Goal: Information Seeking & Learning: Find specific page/section

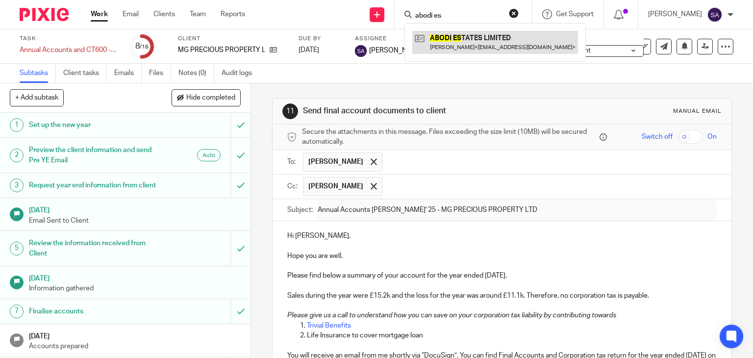
type input "abodi es"
click at [474, 49] on link at bounding box center [495, 42] width 166 height 23
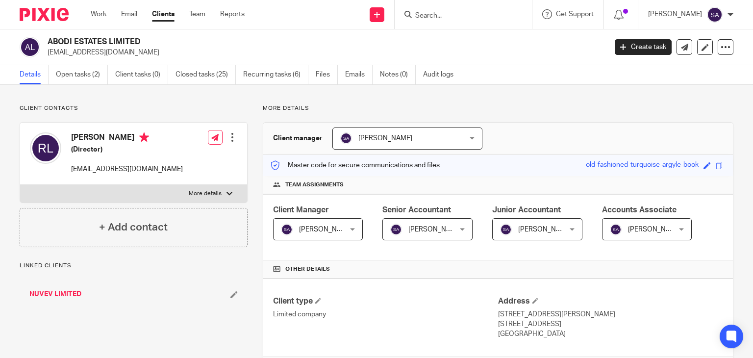
click at [537, 105] on p "More details" at bounding box center [498, 108] width 470 height 8
click at [369, 76] on link "Emails" at bounding box center [358, 74] width 27 height 19
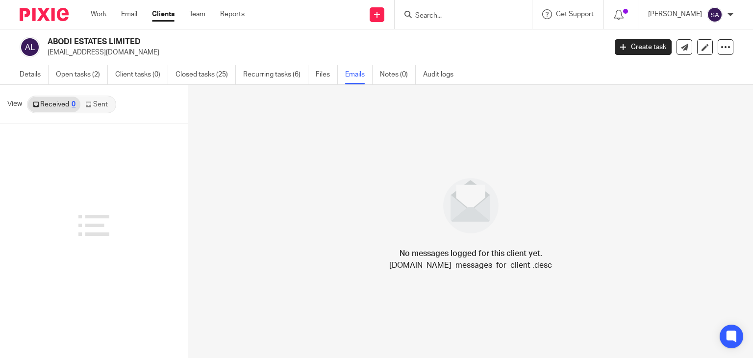
click at [99, 98] on link "Sent" at bounding box center [97, 105] width 34 height 16
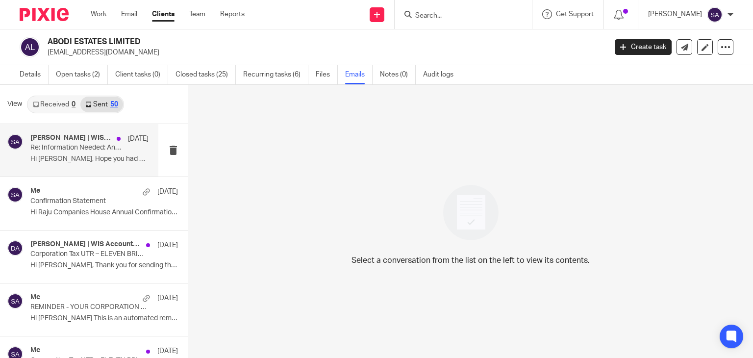
click at [69, 155] on p "Hi Raju, Hope you had a good weekend! ..." at bounding box center [89, 159] width 118 height 8
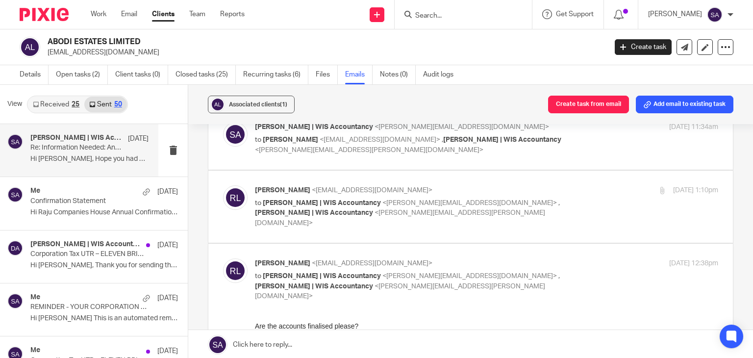
scroll to position [666, 0]
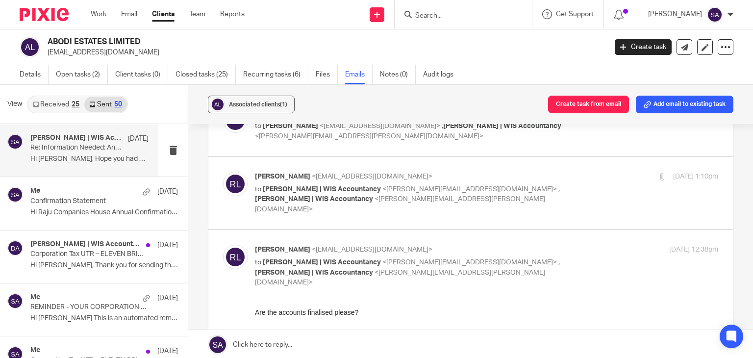
click at [355, 173] on label at bounding box center [470, 193] width 524 height 72
click at [223, 172] on input "checkbox" at bounding box center [222, 171] width 0 height 0
checkbox input "true"
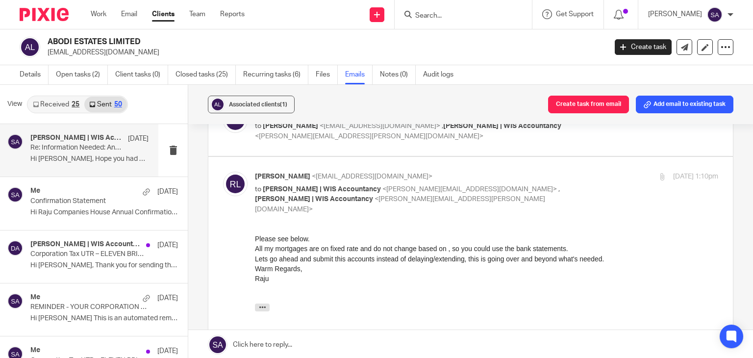
scroll to position [764, 0]
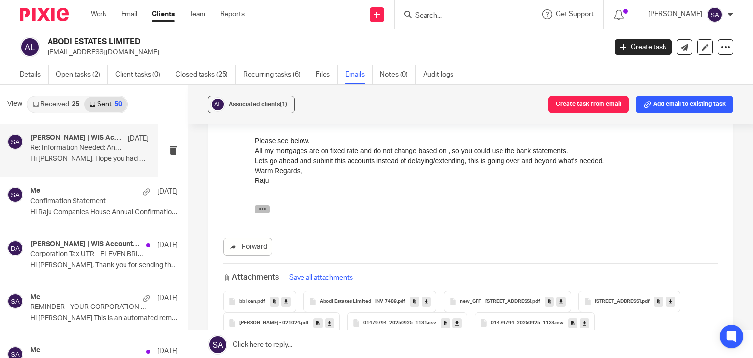
click at [263, 212] on icon "button" at bounding box center [262, 208] width 7 height 7
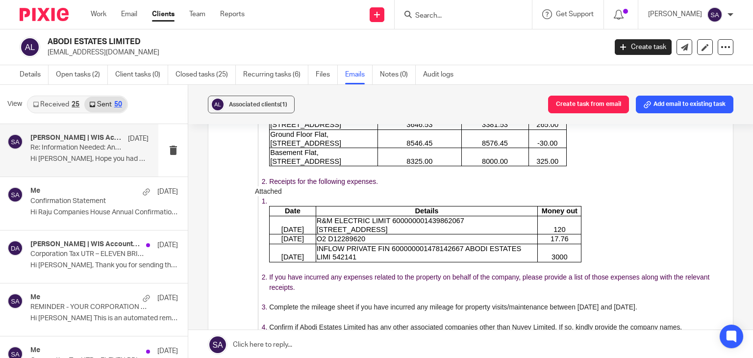
scroll to position [1195, 0]
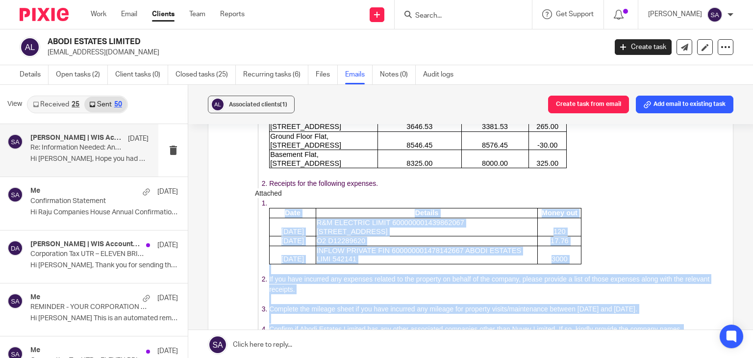
drag, startPoint x: 374, startPoint y: 367, endPoint x: 284, endPoint y: 200, distance: 189.7
click at [284, 200] on div "Date Details Money out 15/10/2024 R&M ELECTRIC LIMIT 600000001439862067 221HART…" at bounding box center [490, 330] width 456 height 264
click at [270, 237] on td "20/12/2024" at bounding box center [293, 242] width 47 height 10
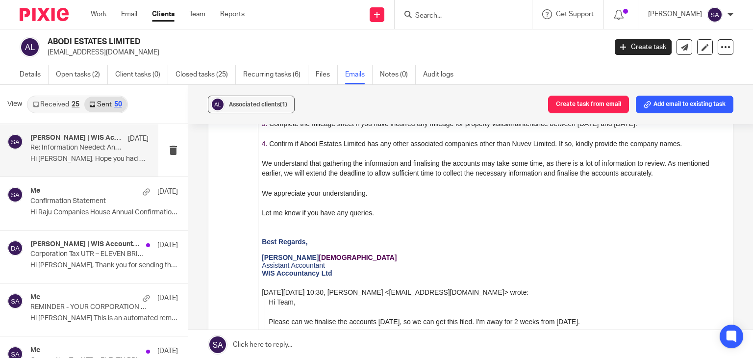
scroll to position [1391, 0]
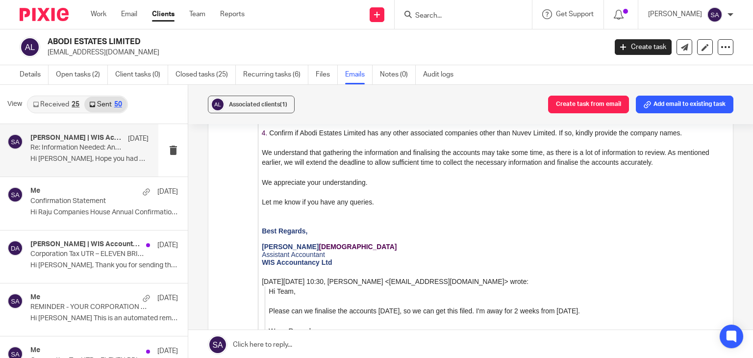
click at [429, 18] on input "Search" at bounding box center [458, 16] width 88 height 9
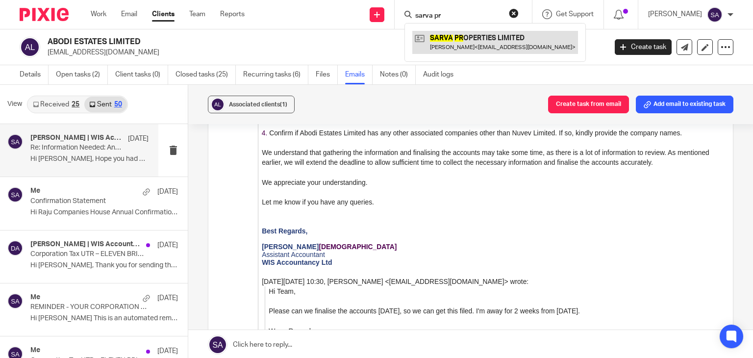
type input "sarva pr"
click at [462, 38] on link at bounding box center [495, 42] width 166 height 23
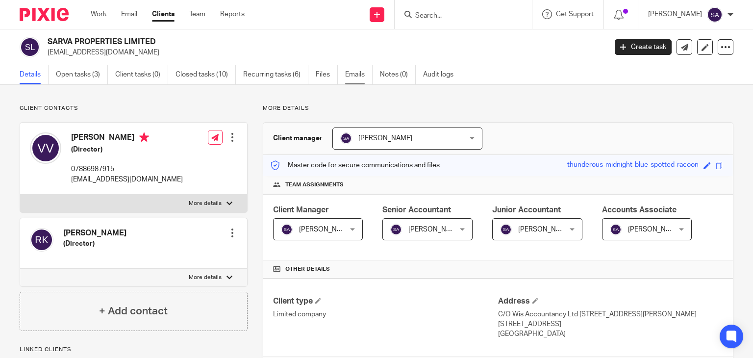
click at [361, 78] on link "Emails" at bounding box center [358, 74] width 27 height 19
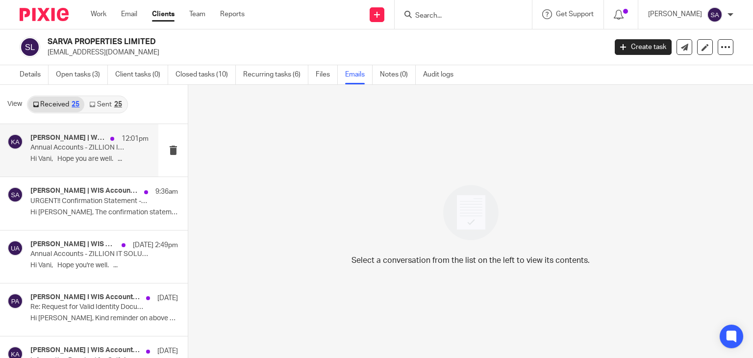
click at [88, 145] on p "Annual Accounts - ZILLION IT SOLUTIONS LTD FYE Dec'24 - Workings" at bounding box center [77, 148] width 95 height 8
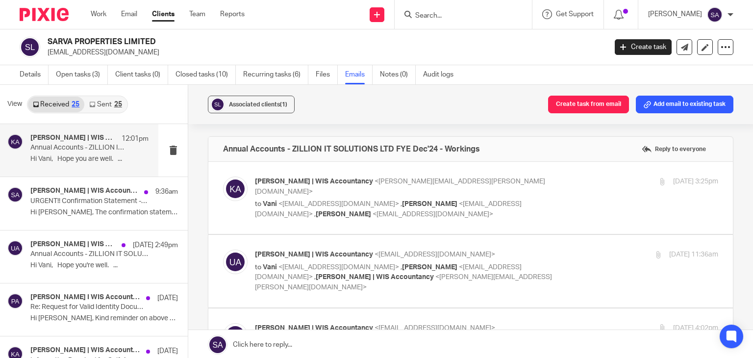
click at [231, 178] on img at bounding box center [235, 188] width 25 height 25
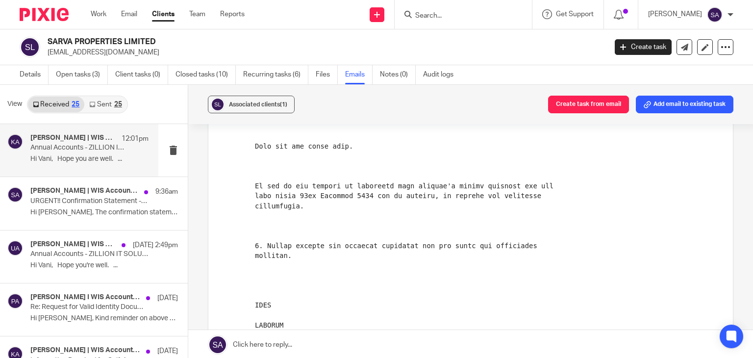
scroll to position [49, 0]
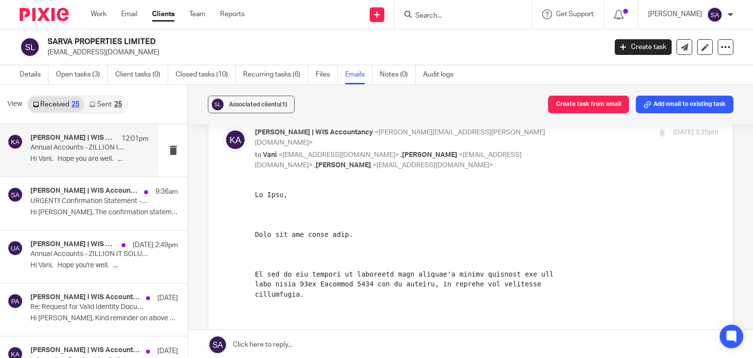
click at [237, 139] on img at bounding box center [235, 139] width 25 height 25
checkbox input "false"
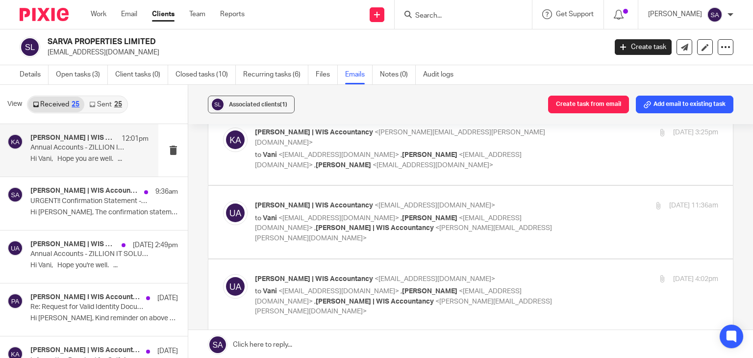
click at [239, 200] on div at bounding box center [235, 221] width 25 height 43
click at [233, 202] on img at bounding box center [235, 212] width 25 height 25
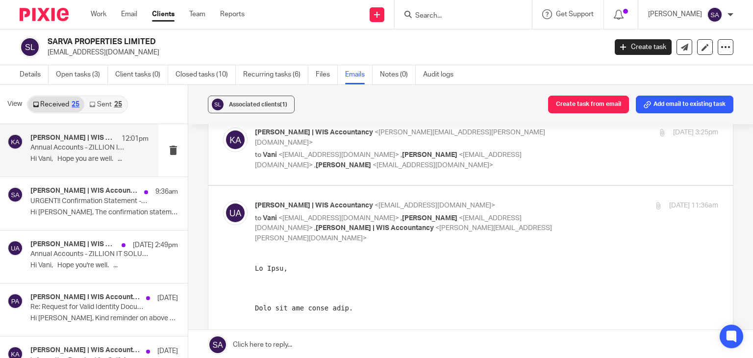
click at [231, 202] on img at bounding box center [235, 212] width 25 height 25
checkbox input "false"
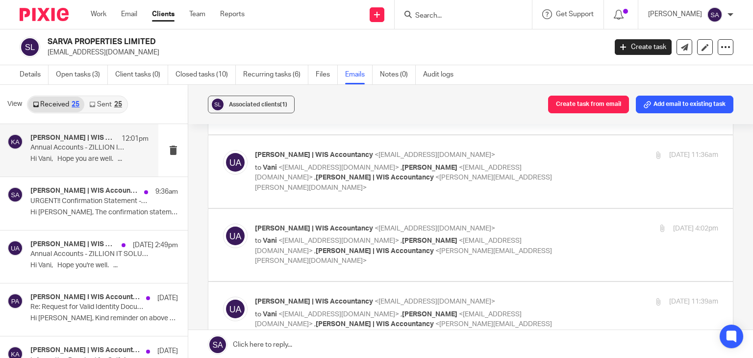
scroll to position [98, 0]
click at [229, 225] on img at bounding box center [235, 237] width 25 height 25
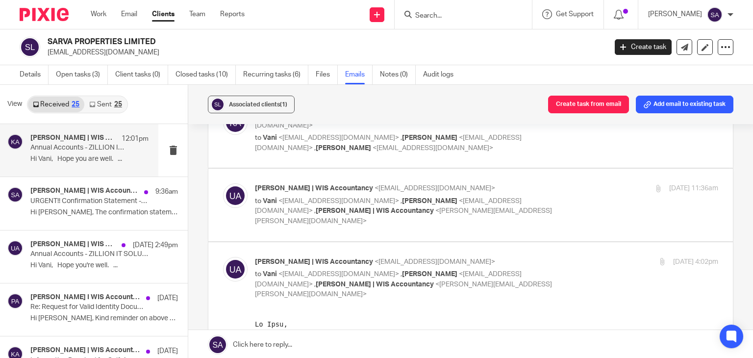
scroll to position [49, 0]
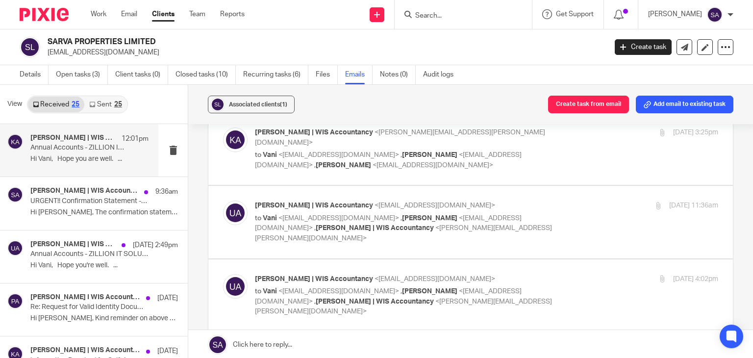
click at [235, 274] on img at bounding box center [235, 286] width 25 height 25
checkbox input "false"
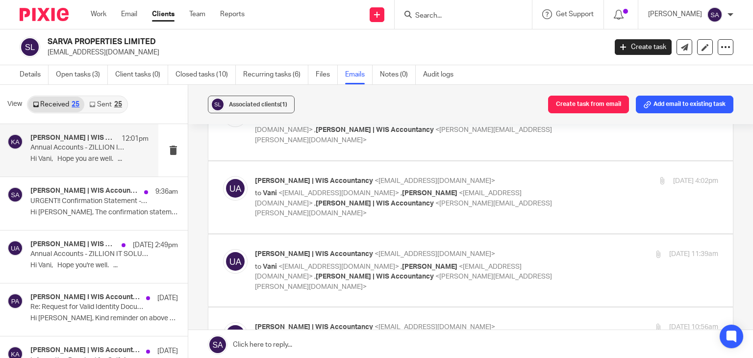
click at [240, 249] on img at bounding box center [235, 261] width 25 height 25
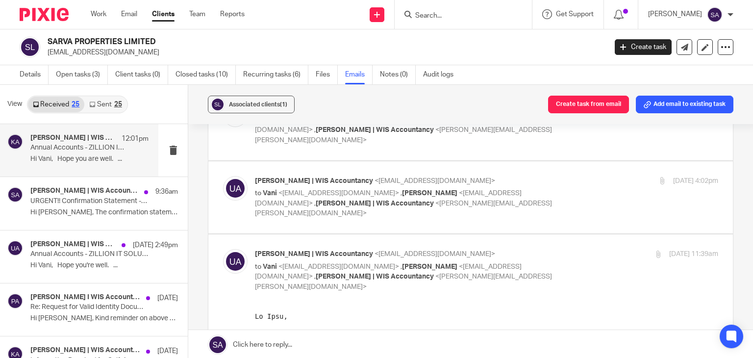
scroll to position [196, 0]
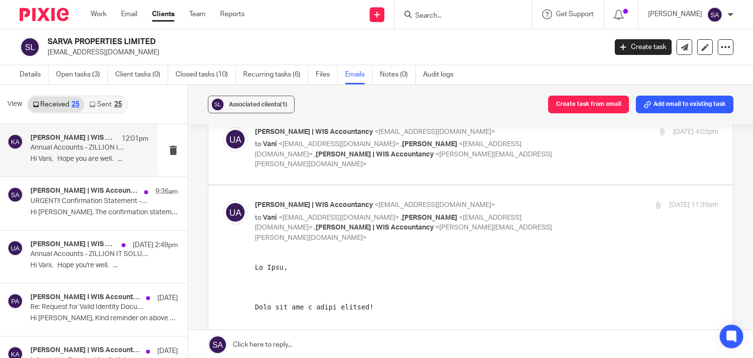
click at [222, 199] on input "checkbox" at bounding box center [222, 199] width 0 height 0
checkbox input "false"
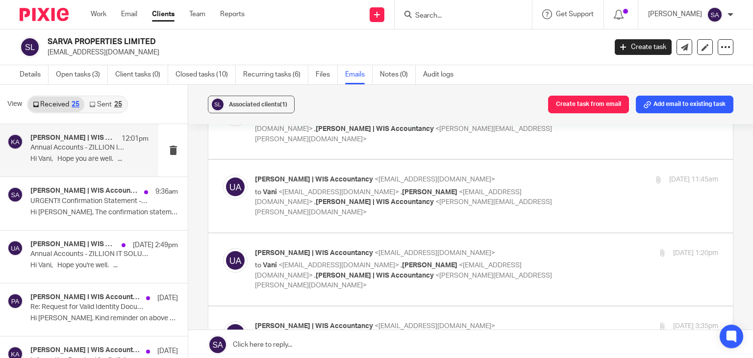
scroll to position [539, 0]
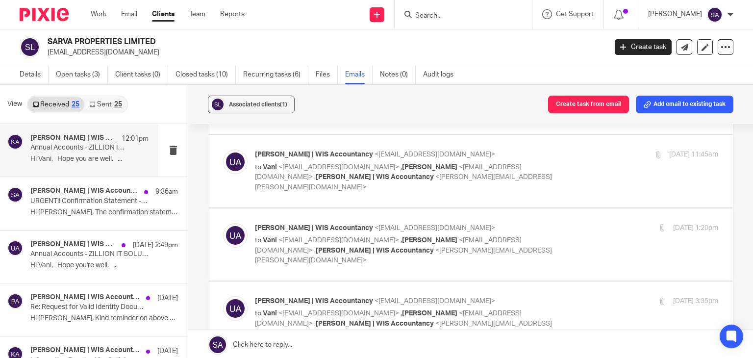
click at [238, 296] on img at bounding box center [235, 308] width 25 height 25
checkbox input "false"
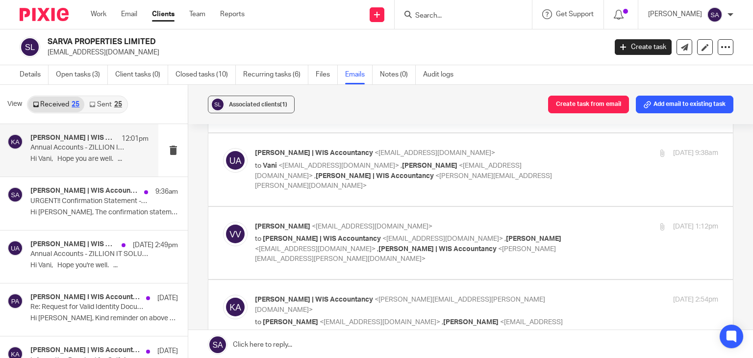
scroll to position [784, 0]
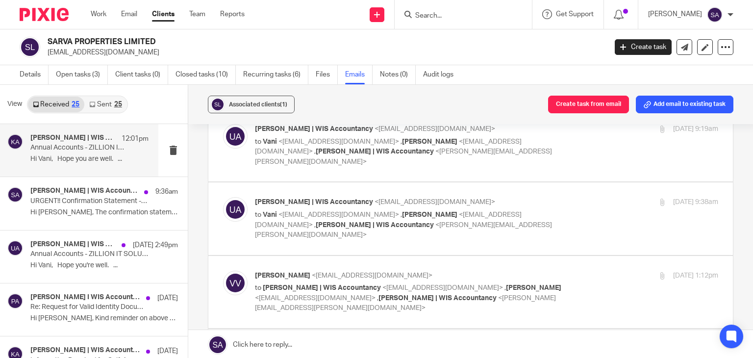
click at [235, 271] on img at bounding box center [235, 283] width 25 height 25
click at [232, 271] on img at bounding box center [235, 283] width 25 height 25
checkbox input "false"
click at [238, 344] on img at bounding box center [235, 356] width 25 height 25
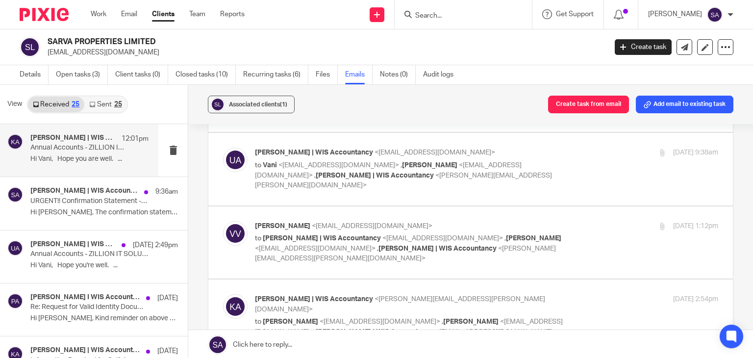
scroll to position [784, 0]
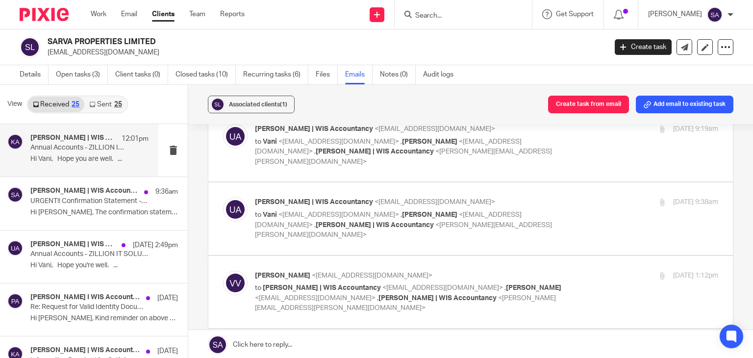
click at [223, 344] on div at bounding box center [235, 365] width 25 height 43
click at [238, 344] on img at bounding box center [235, 356] width 25 height 25
checkbox input "false"
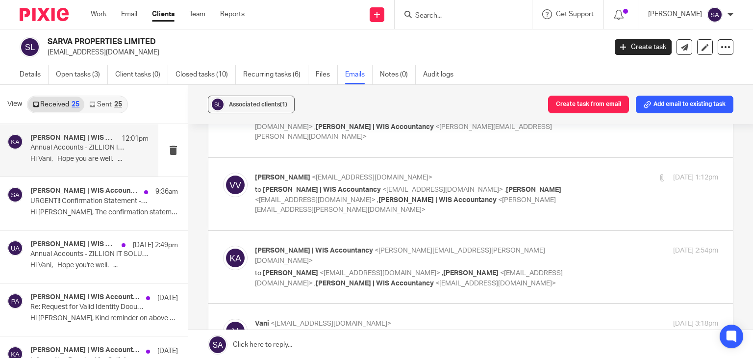
click at [235, 319] on img at bounding box center [235, 331] width 25 height 25
click at [237, 319] on img at bounding box center [235, 331] width 25 height 25
checkbox input "false"
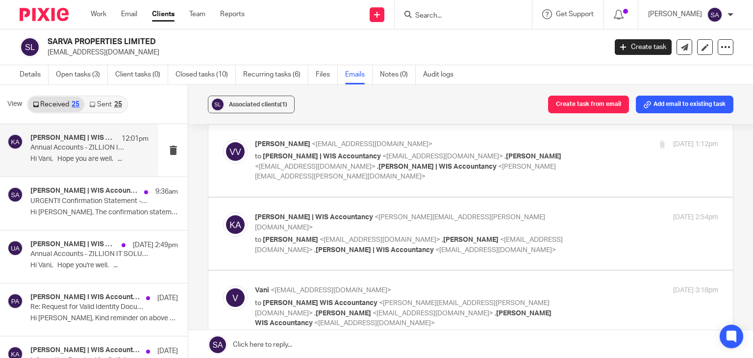
scroll to position [931, 0]
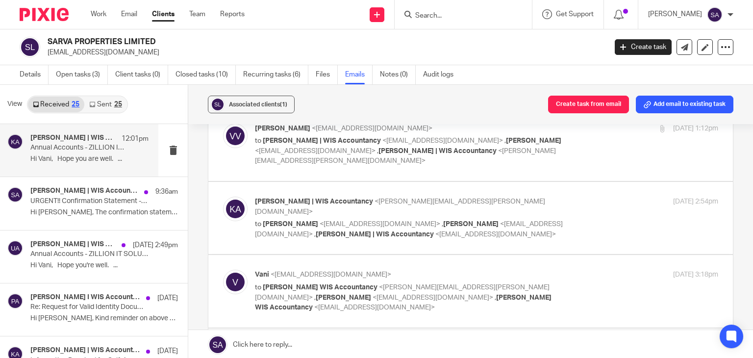
click at [231, 343] on img at bounding box center [235, 355] width 25 height 25
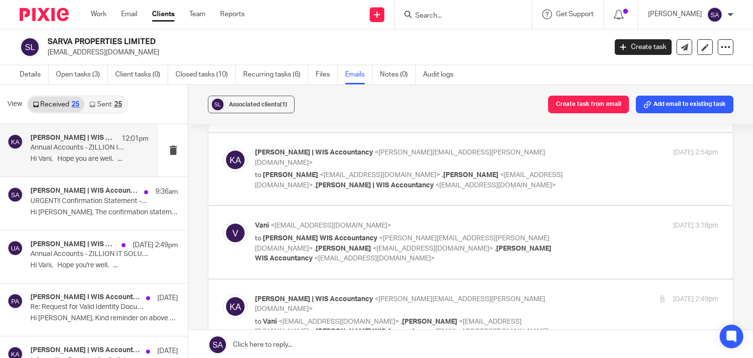
scroll to position [1029, 0]
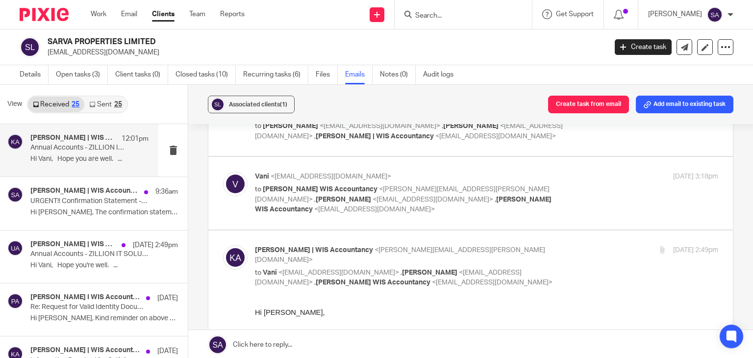
click at [235, 245] on img at bounding box center [235, 257] width 25 height 25
checkbox input "false"
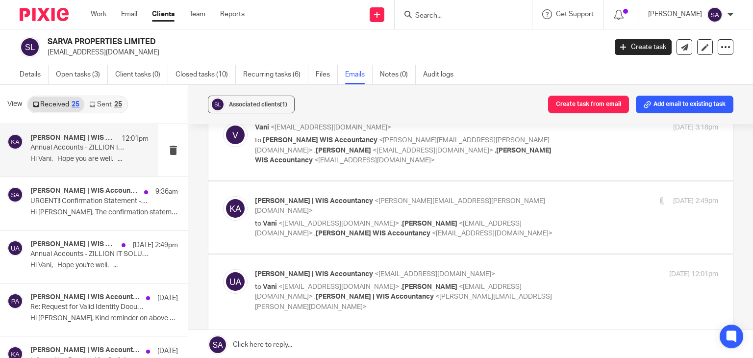
click at [241, 269] on img at bounding box center [235, 281] width 25 height 25
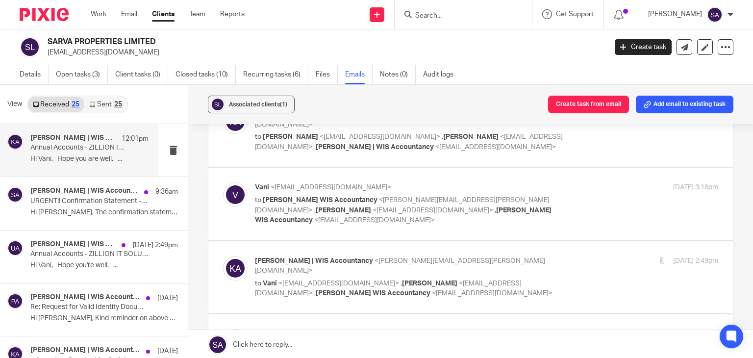
click at [237, 329] on img at bounding box center [235, 341] width 25 height 25
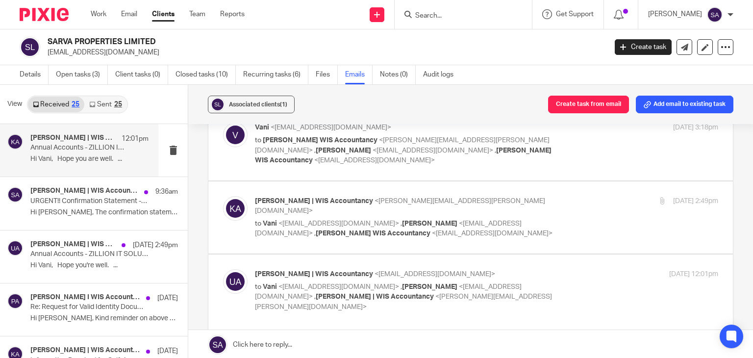
click at [242, 269] on img at bounding box center [235, 281] width 25 height 25
checkbox input "false"
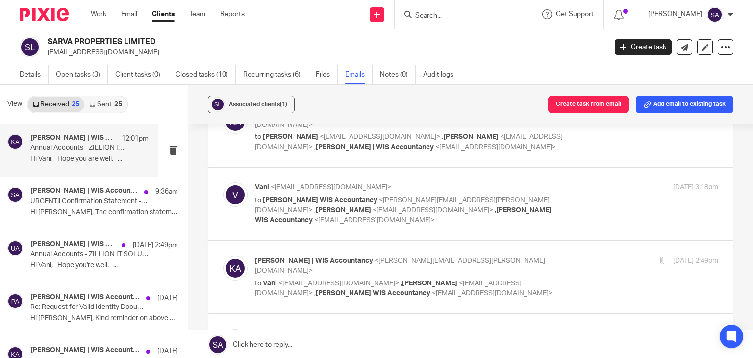
click at [114, 106] on div "25" at bounding box center [118, 104] width 8 height 7
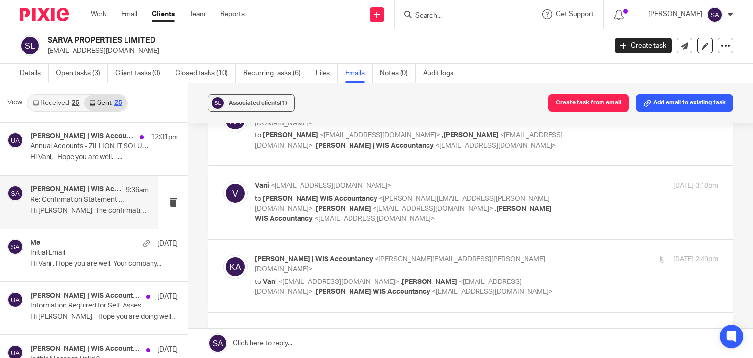
click at [71, 188] on h4 "[PERSON_NAME] | WIS Accountancy, [PERSON_NAME]" at bounding box center [75, 189] width 91 height 8
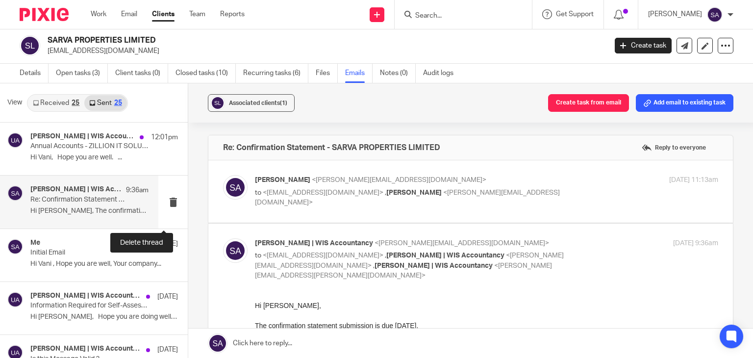
scroll to position [0, 0]
click at [236, 188] on img at bounding box center [235, 187] width 25 height 25
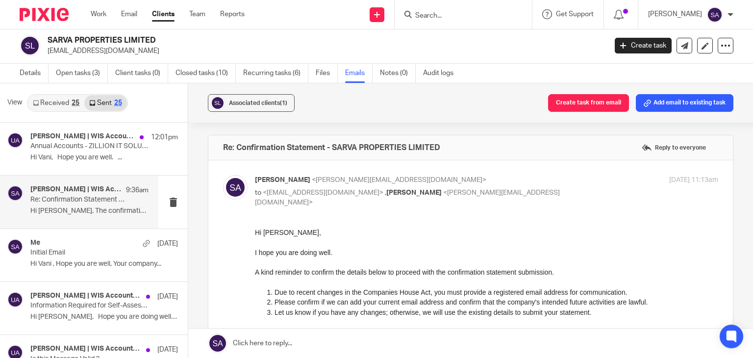
click at [236, 188] on img at bounding box center [235, 187] width 25 height 25
checkbox input "false"
